Goal: Task Accomplishment & Management: Use online tool/utility

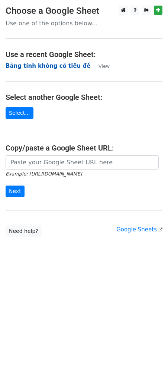
click at [21, 66] on strong "Bảng tính không có tiêu đề" at bounding box center [48, 66] width 85 height 7
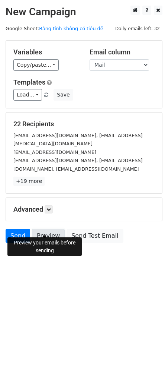
click at [41, 229] on link "Preview" at bounding box center [48, 236] width 33 height 14
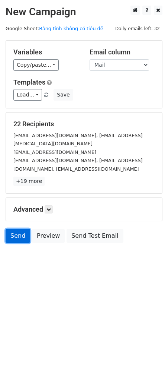
click at [20, 229] on link "Send" at bounding box center [18, 236] width 25 height 14
